Goal: Task Accomplishment & Management: Manage account settings

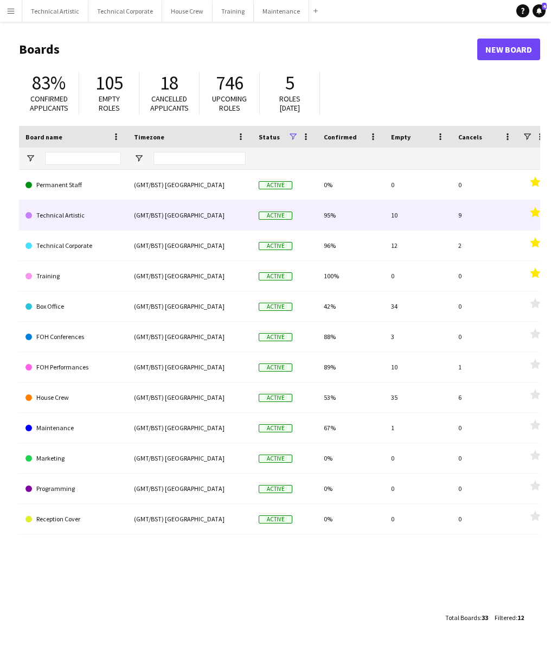
click at [63, 216] on link "Technical Artistic" at bounding box center [72, 215] width 95 height 30
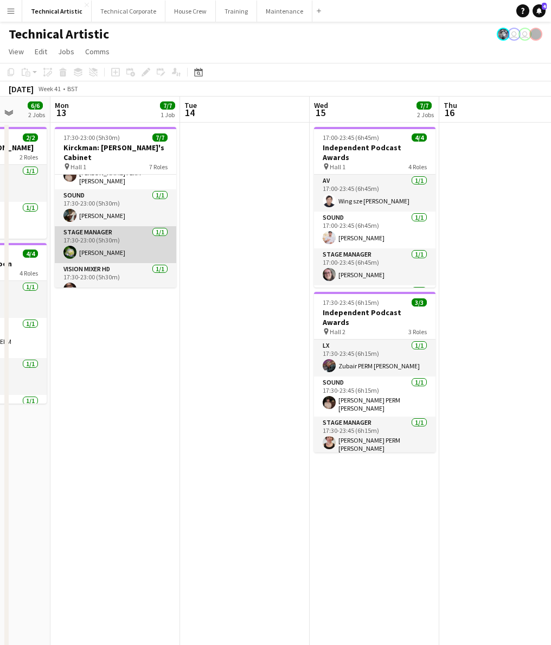
scroll to position [136, 0]
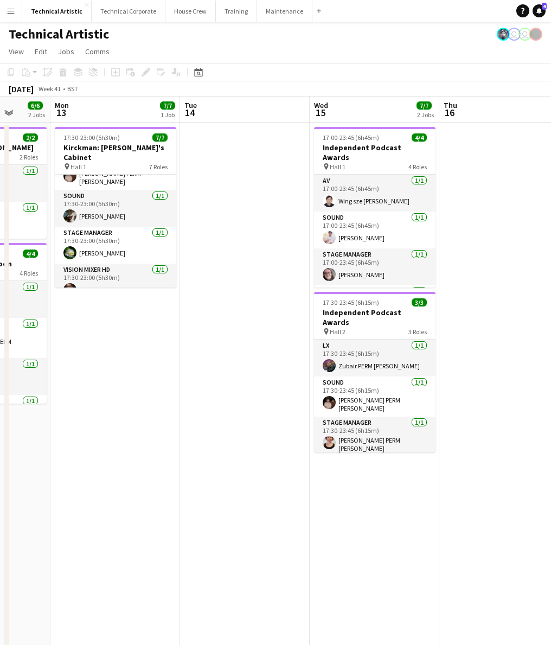
click at [116, 325] on app-date-cell "17:30-23:00 (5h30m) 7/7 [PERSON_NAME]: [PERSON_NAME]'s Cabinet pin Hall 1 7 Rol…" at bounding box center [115, 462] width 130 height 678
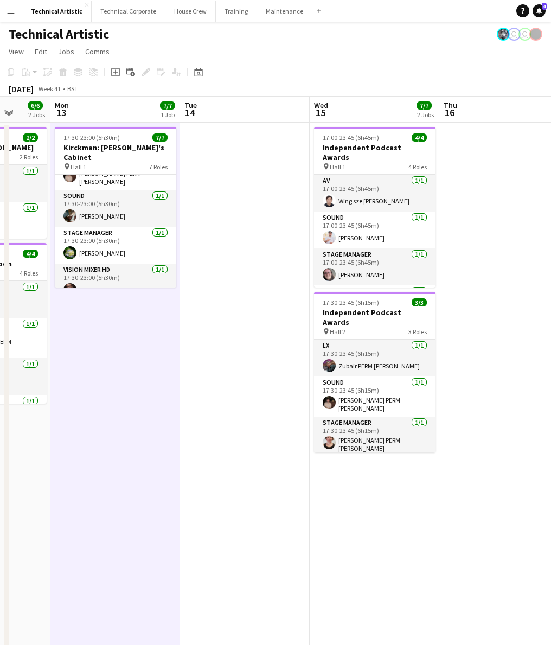
click at [116, 325] on app-date-cell "17:30-23:00 (5h30m) 7/7 [PERSON_NAME]: [PERSON_NAME]'s Cabinet pin Hall 1 7 Rol…" at bounding box center [115, 462] width 130 height 678
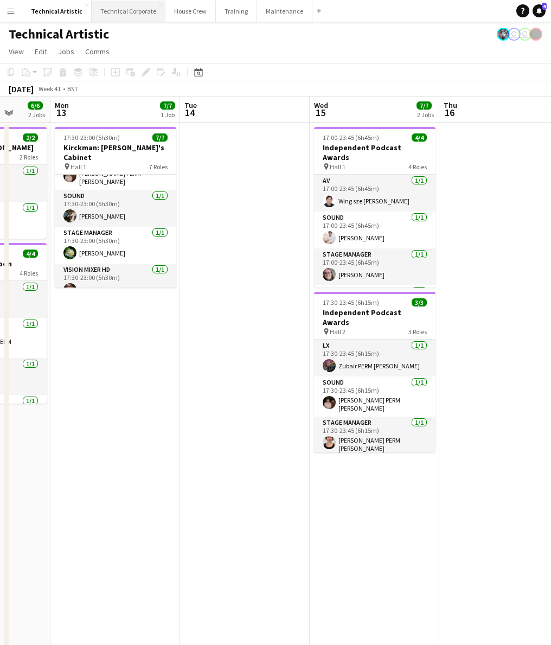
click at [137, 5] on button "Technical Corporate Close" at bounding box center [129, 11] width 74 height 21
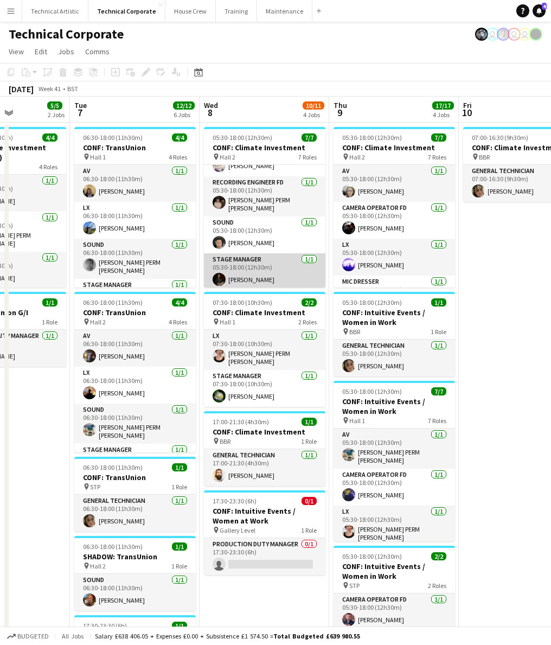
scroll to position [136, 0]
click at [185, 11] on button "House Crew Close" at bounding box center [190, 11] width 50 height 21
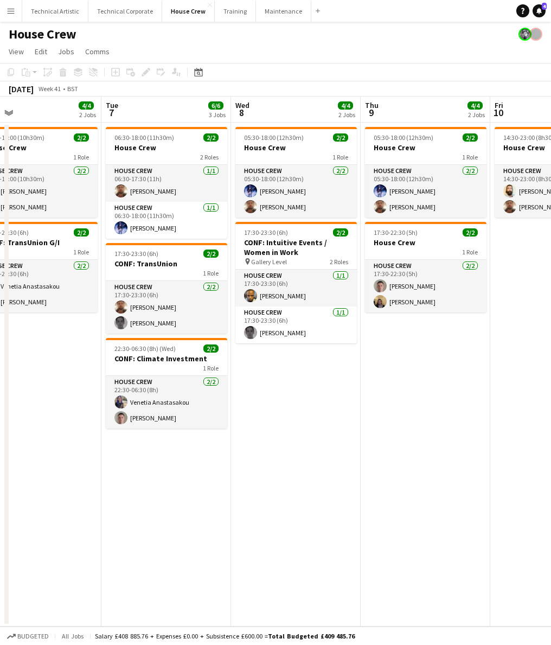
scroll to position [0, 288]
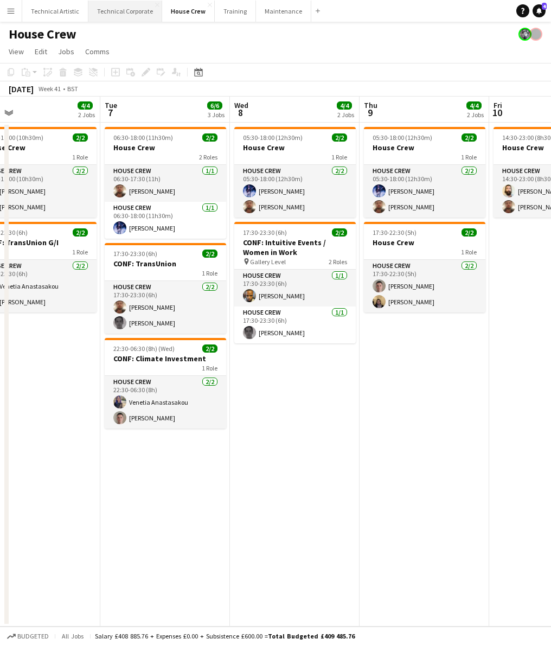
click at [129, 11] on button "Technical Corporate Close" at bounding box center [125, 11] width 74 height 21
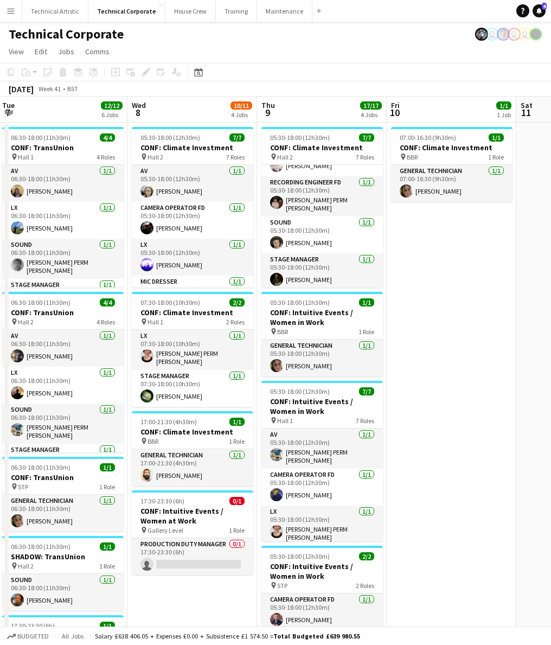
scroll to position [136, 0]
click at [188, 554] on app-card-role "Production Duty Manager 0/1 17:30-23:30 (6h) single-neutral-actions" at bounding box center [192, 556] width 121 height 37
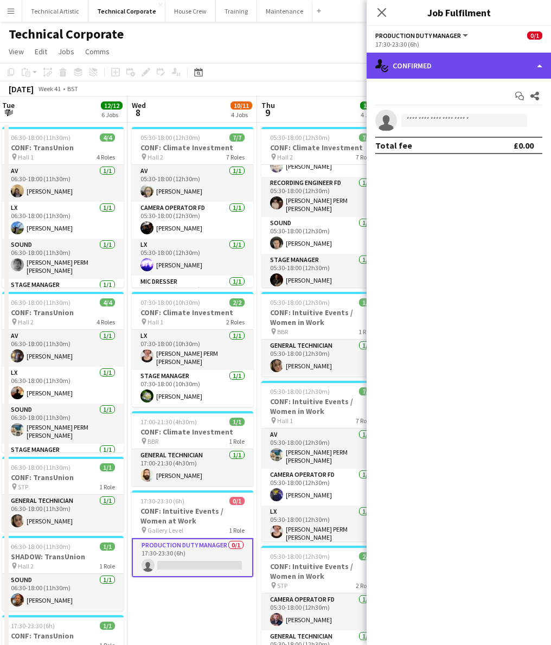
click at [464, 69] on div "single-neutral-actions-check-2 Confirmed" at bounding box center [459, 66] width 184 height 26
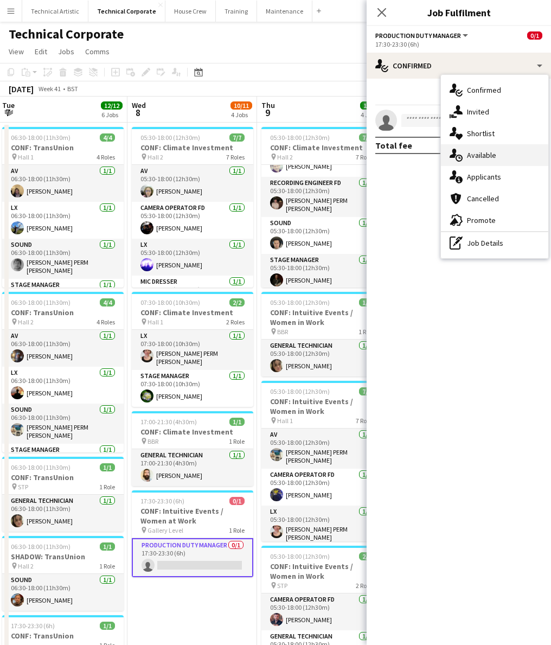
click at [504, 152] on div "single-neutral-actions-upload Available" at bounding box center [494, 155] width 107 height 22
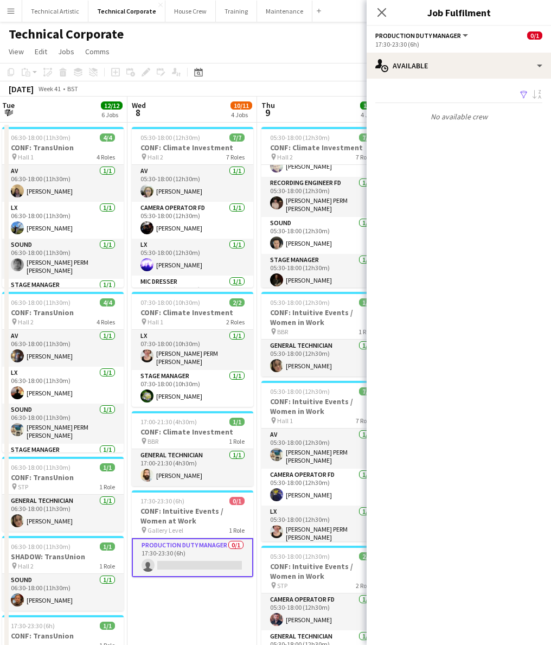
click at [201, 592] on app-date-cell "05:30-18:00 (12h30m) 7/7 CONF: Climate Investment pin Hall 2 7 Roles AV [DATE] …" at bounding box center [192, 463] width 130 height 681
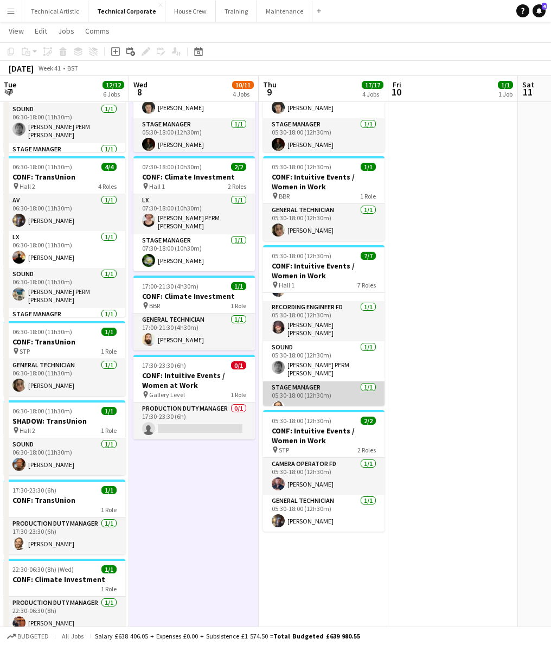
scroll to position [145, 0]
click at [190, 11] on button "House Crew Close" at bounding box center [190, 11] width 50 height 21
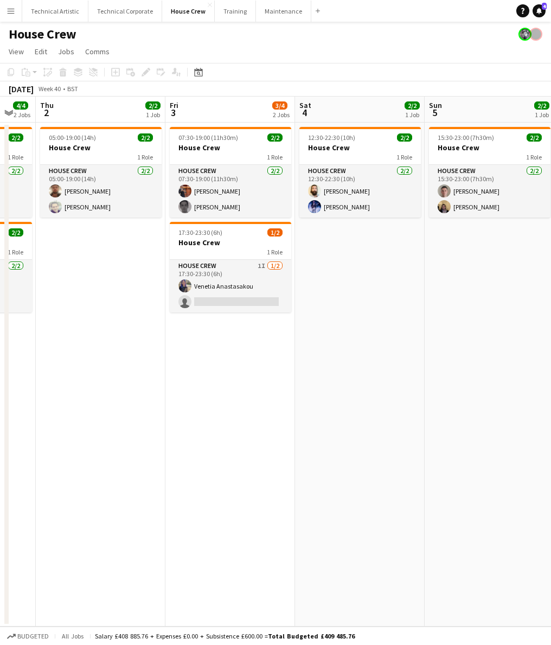
scroll to position [0, 511]
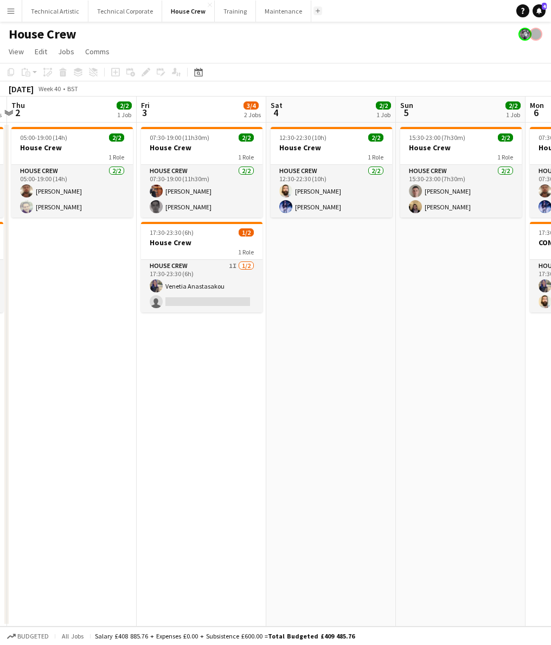
click at [313, 14] on button "Add" at bounding box center [317, 11] width 9 height 9
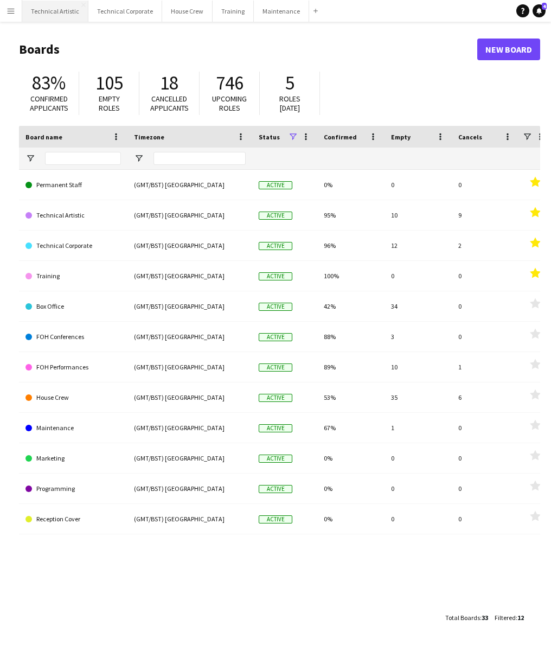
click at [64, 12] on button "Technical Artistic Close" at bounding box center [55, 11] width 66 height 21
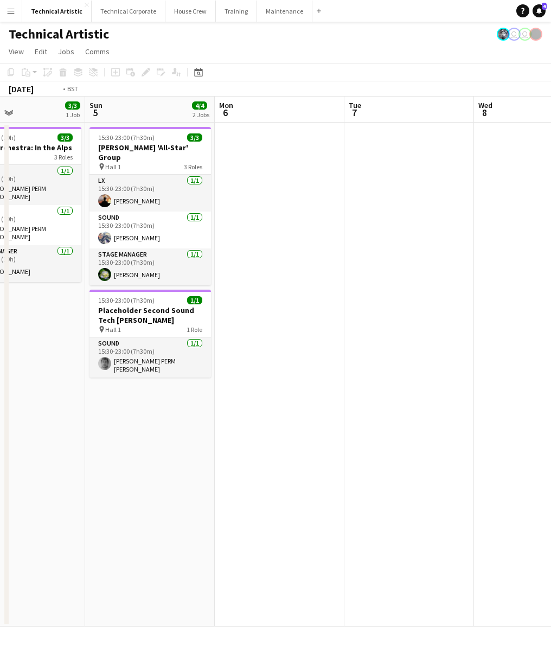
scroll to position [0, 362]
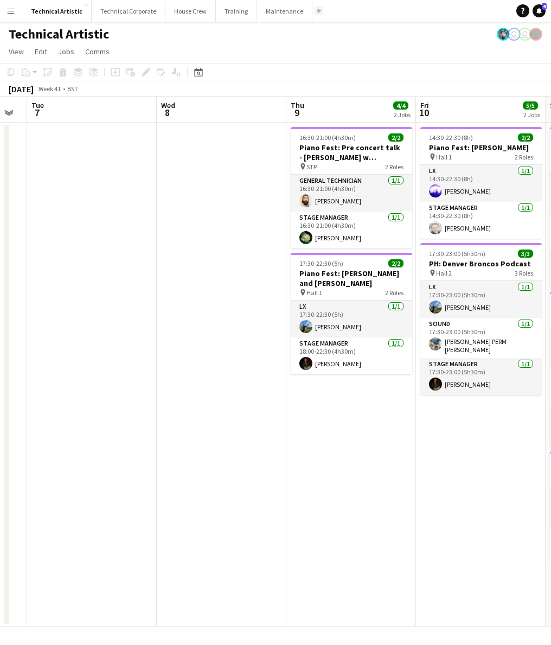
click at [314, 9] on button "Add" at bounding box center [318, 11] width 9 height 9
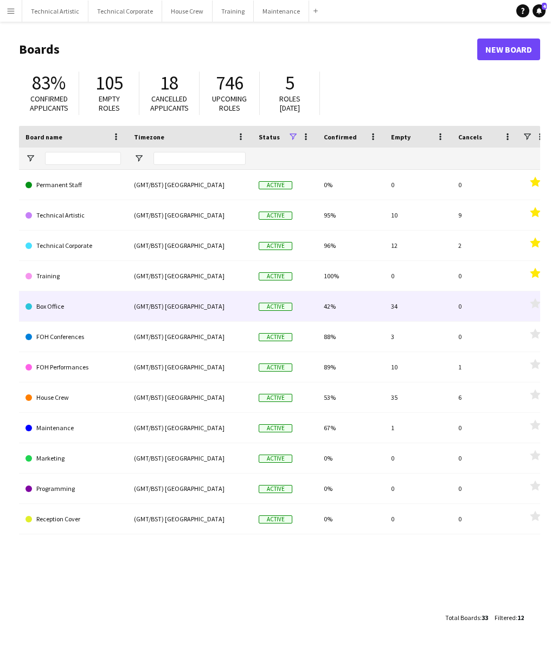
click at [57, 301] on link "Box Office" at bounding box center [72, 306] width 95 height 30
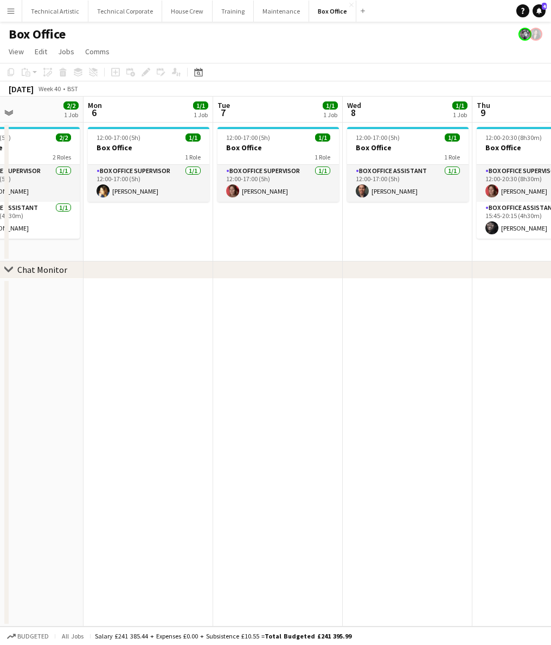
scroll to position [0, 464]
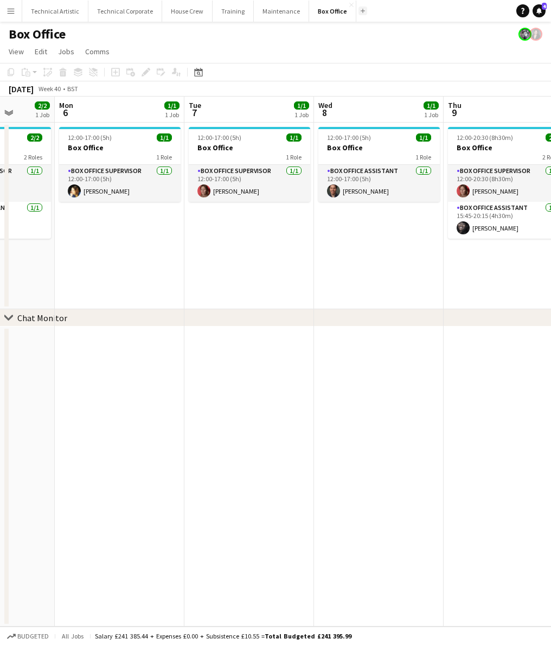
click at [358, 13] on button "Add" at bounding box center [362, 11] width 9 height 9
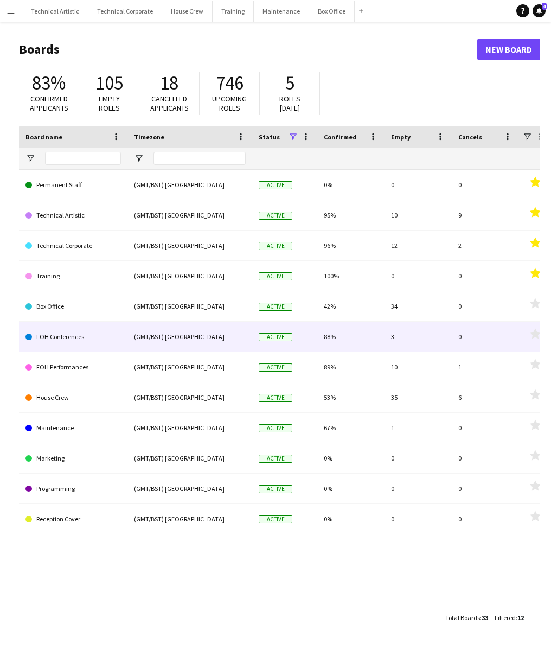
click at [61, 337] on link "FOH Conferences" at bounding box center [72, 337] width 95 height 30
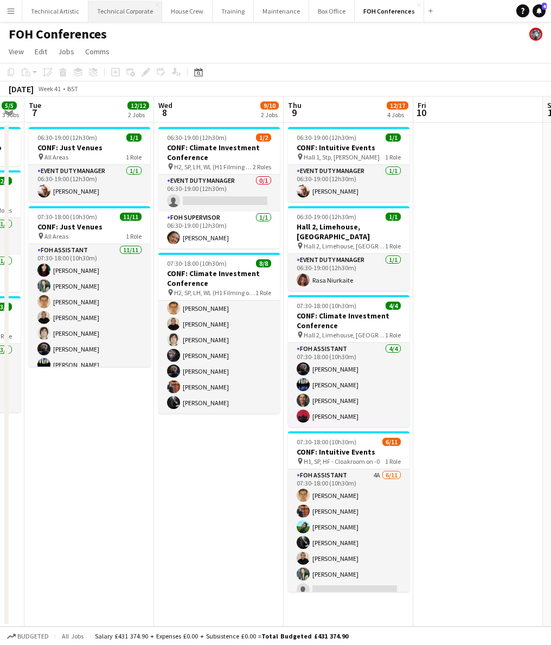
click at [130, 16] on button "Technical Corporate Close" at bounding box center [125, 11] width 74 height 21
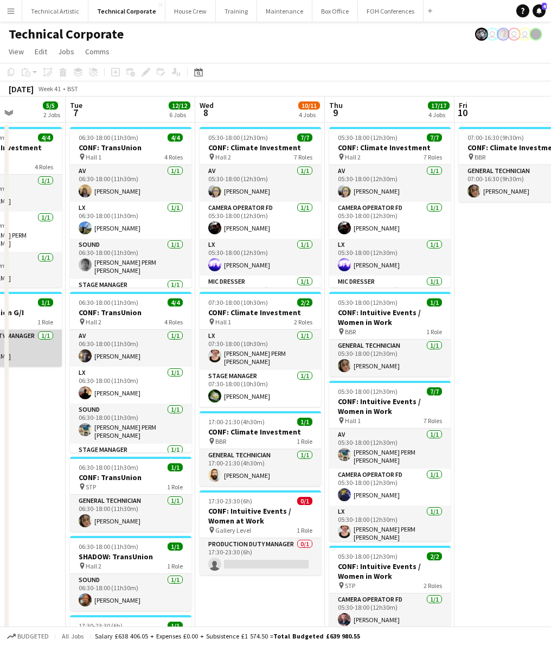
scroll to position [0, 371]
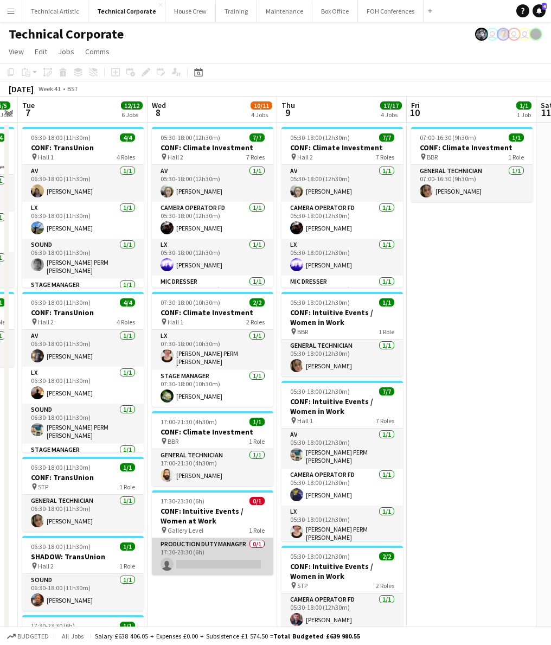
click at [207, 540] on app-card-role "Production Duty Manager 0/1 17:30-23:30 (6h) single-neutral-actions" at bounding box center [212, 556] width 121 height 37
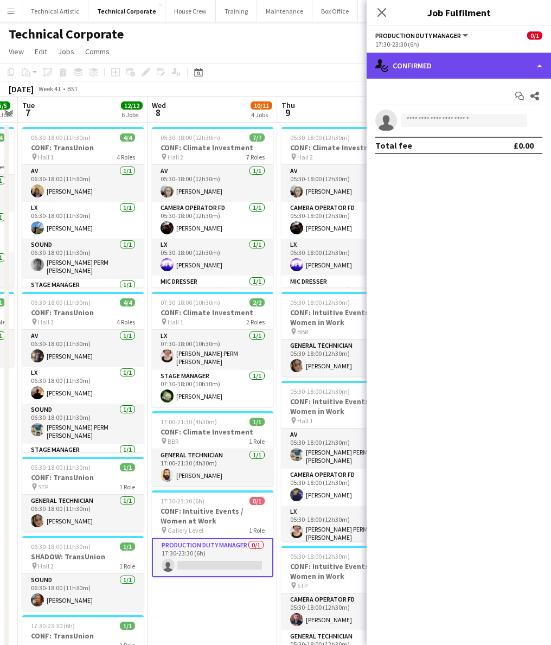
click at [461, 73] on div "single-neutral-actions-check-2 Confirmed" at bounding box center [459, 66] width 184 height 26
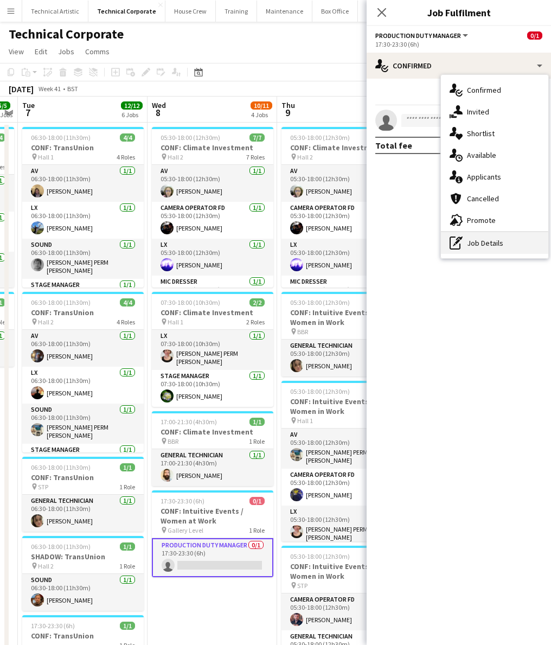
click at [492, 243] on div "pen-write Job Details" at bounding box center [494, 243] width 107 height 22
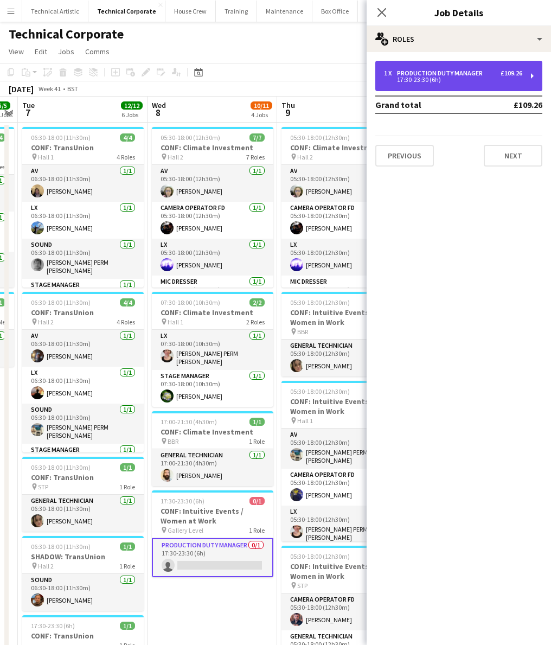
click at [443, 79] on div "17:30-23:30 (6h)" at bounding box center [453, 79] width 138 height 5
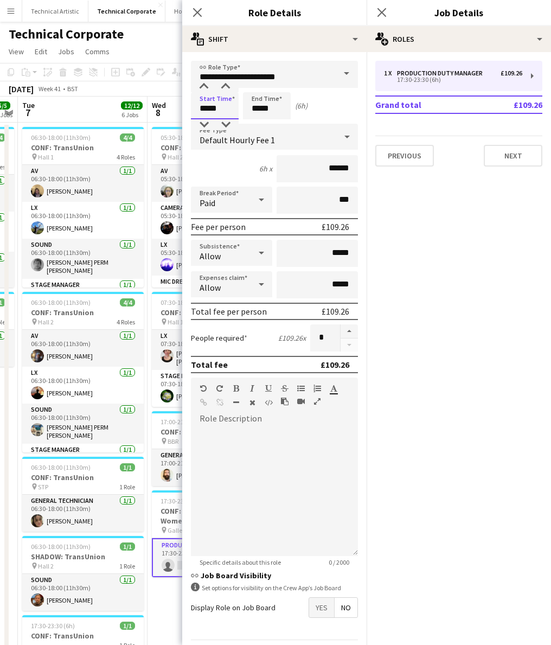
drag, startPoint x: 226, startPoint y: 108, endPoint x: 188, endPoint y: 108, distance: 37.4
click at [188, 108] on form "**********" at bounding box center [274, 370] width 184 height 618
type input "*****"
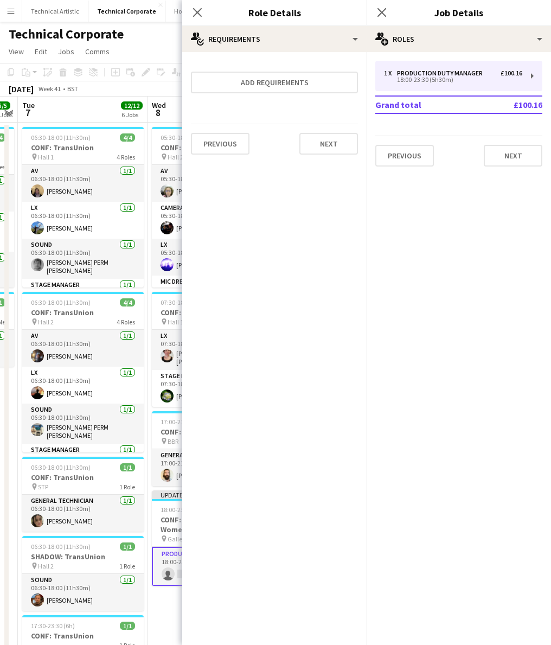
click at [139, 55] on app-page-menu "View Day view expanded Day view collapsed Month view Date picker Jump to [DATE]…" at bounding box center [275, 52] width 551 height 21
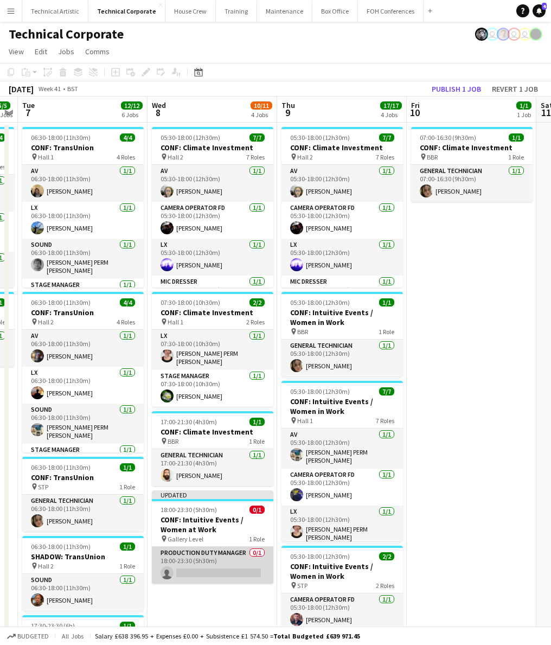
click at [222, 556] on app-card-role "Production Duty Manager 0/1 18:00-23:30 (5h30m) single-neutral-actions" at bounding box center [212, 565] width 121 height 37
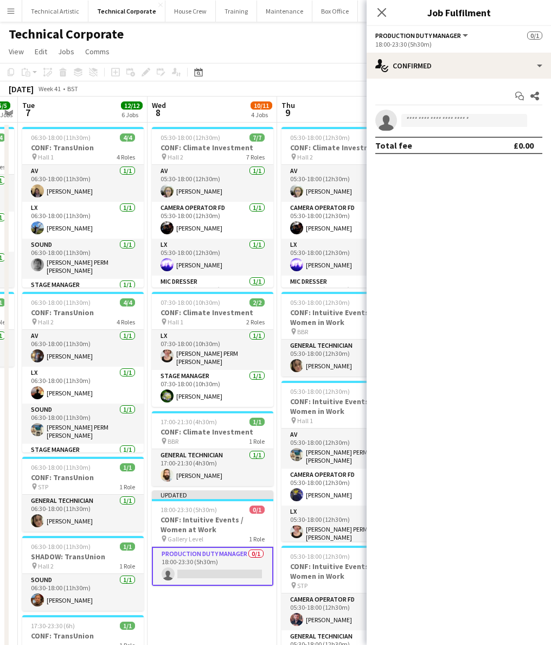
click at [312, 93] on div "[DATE] Week 41 • BST Publish 1 job Revert 1 job" at bounding box center [275, 88] width 551 height 15
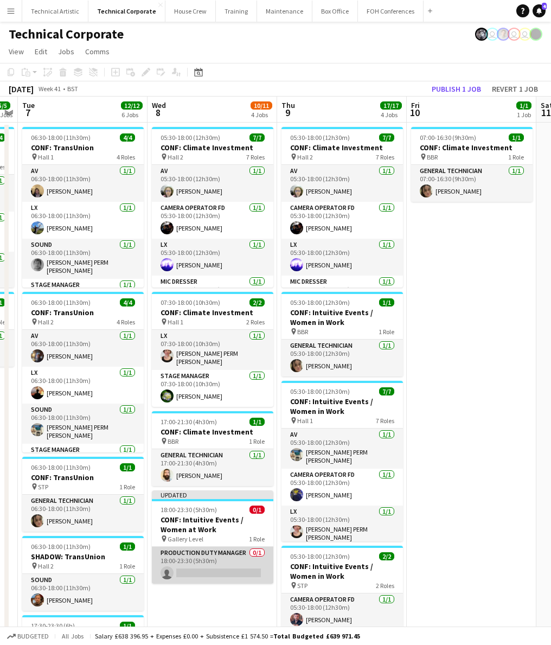
click at [214, 557] on app-card-role "Production Duty Manager 0/1 18:00-23:30 (5h30m) single-neutral-actions" at bounding box center [212, 565] width 121 height 37
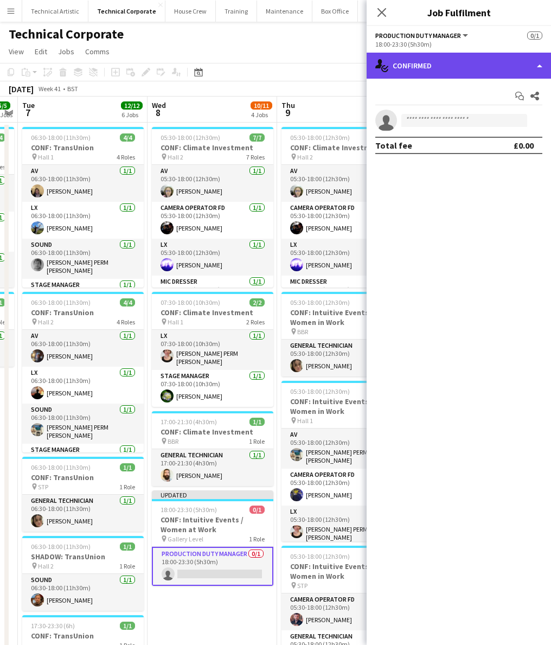
click at [470, 66] on div "single-neutral-actions-check-2 Confirmed" at bounding box center [459, 66] width 184 height 26
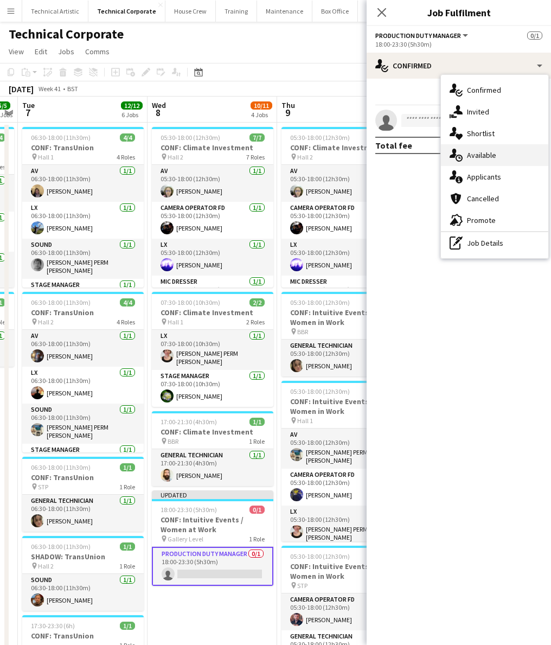
click at [490, 156] on span "Available" at bounding box center [481, 155] width 29 height 10
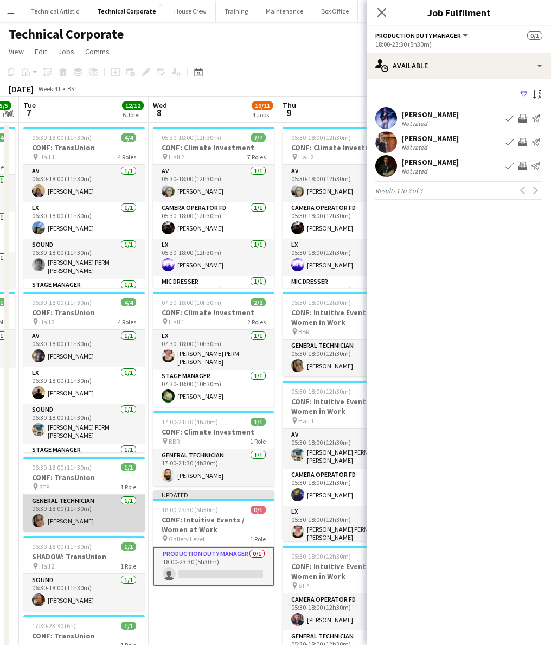
scroll to position [0, 0]
